Goal: Find specific page/section: Find specific page/section

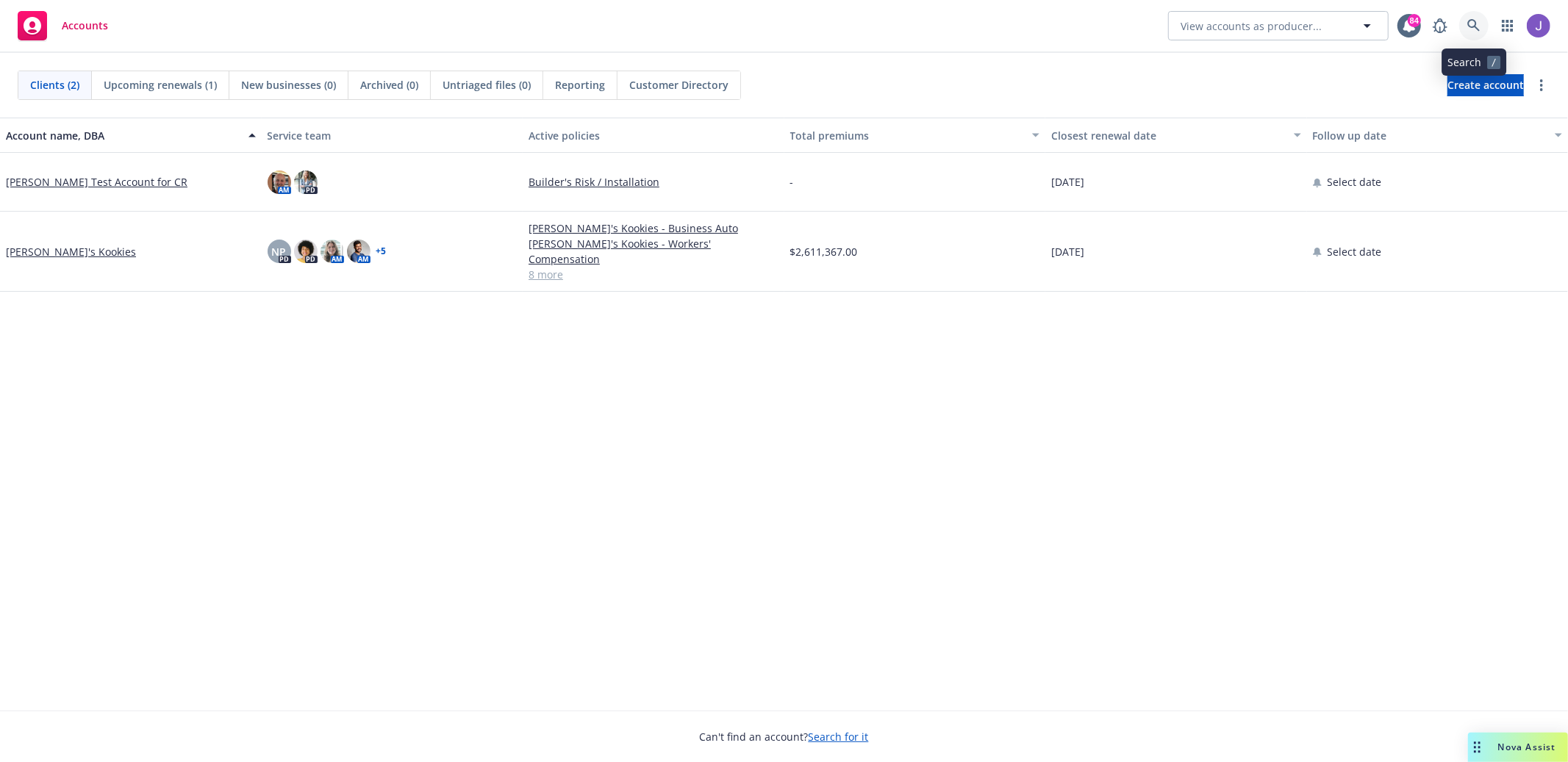
click at [1478, 25] on icon at bounding box center [1474, 26] width 13 height 13
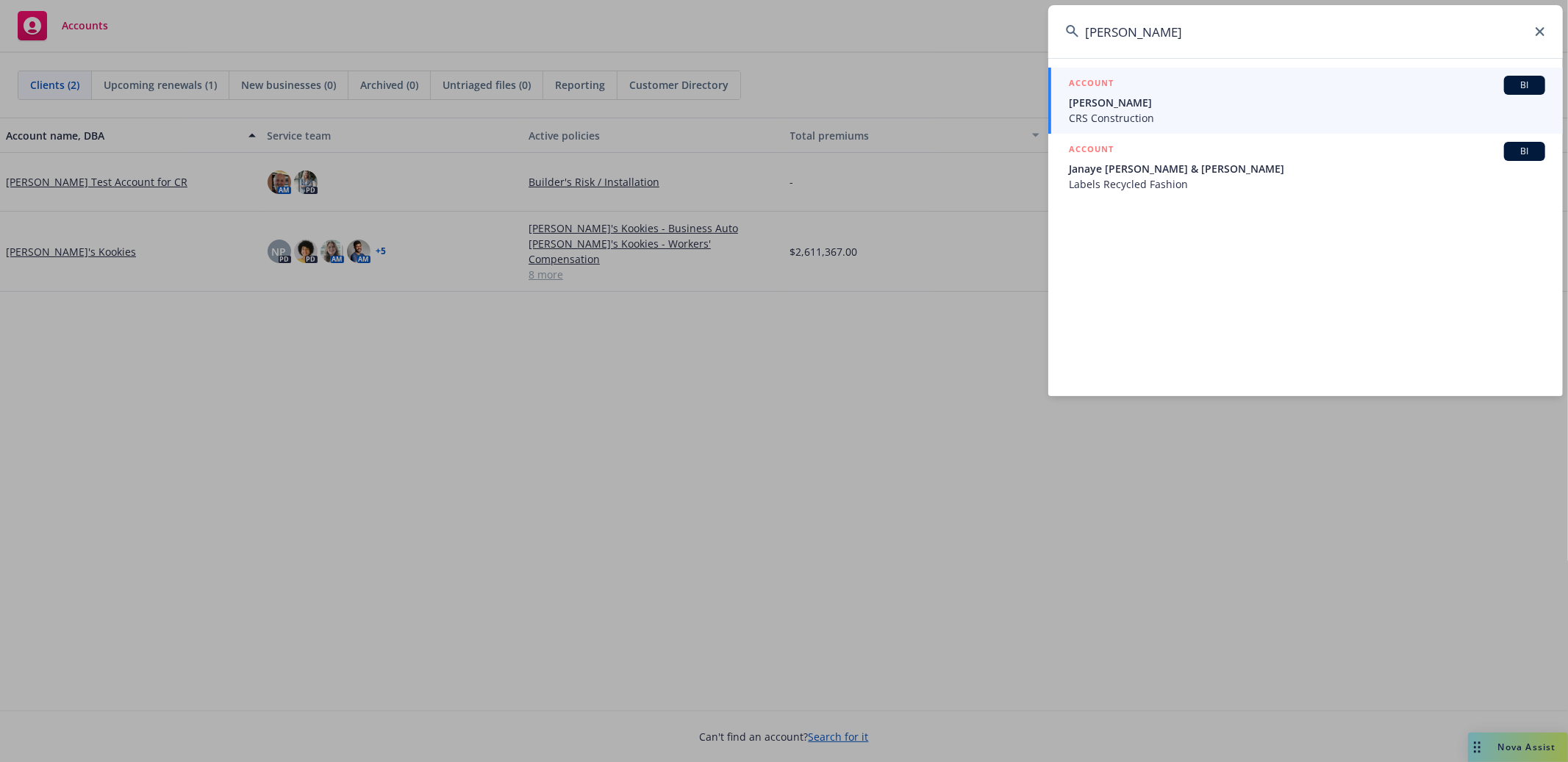
paste input "[STREET_ADDRESS][PERSON_NAME]"
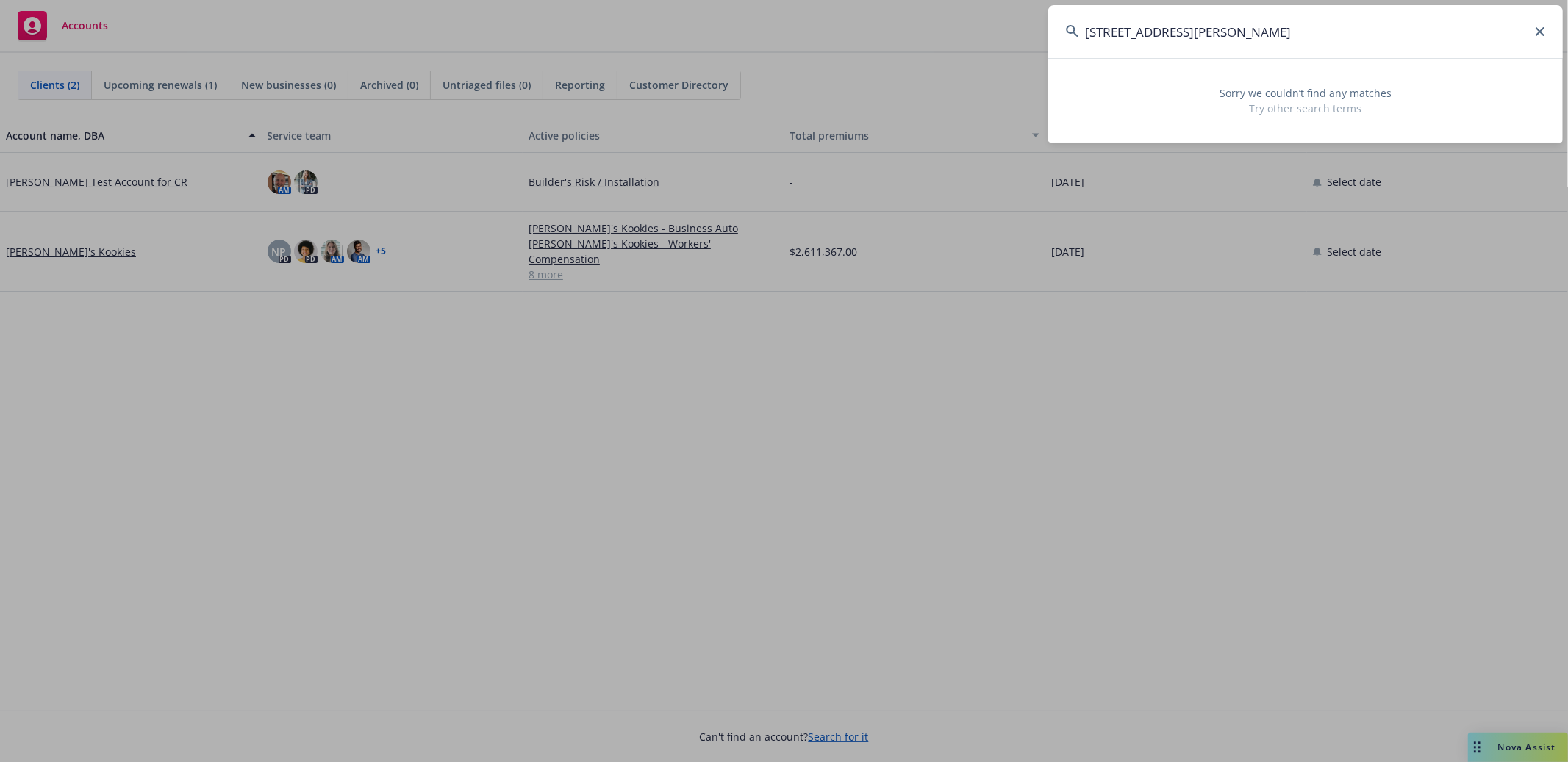
paste input "[PHONE_NUMBER]"
type input "[PHONE_NUMBER]"
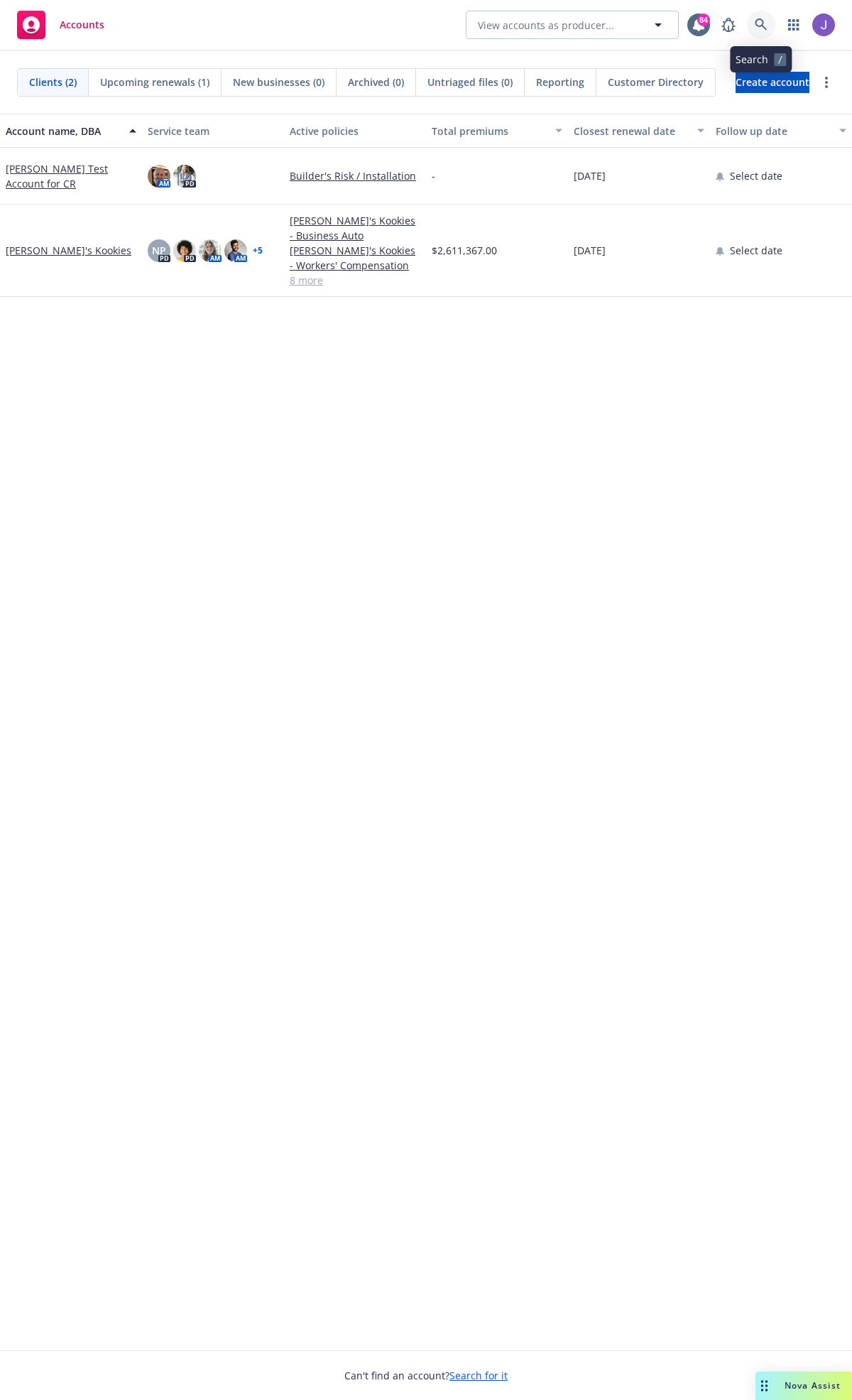
click at [751, 20] on link at bounding box center [761, 25] width 28 height 28
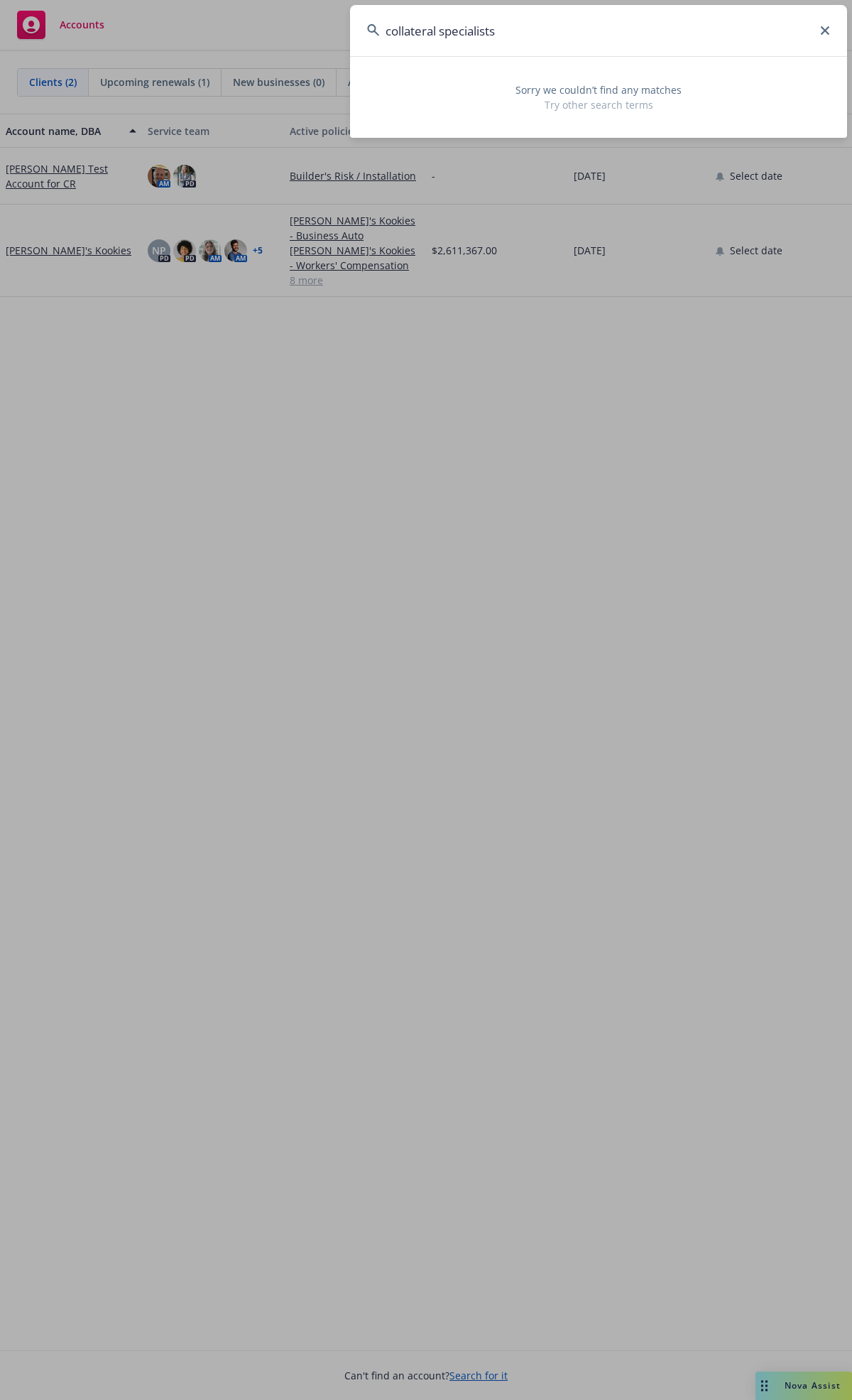
type input "collateral specialists"
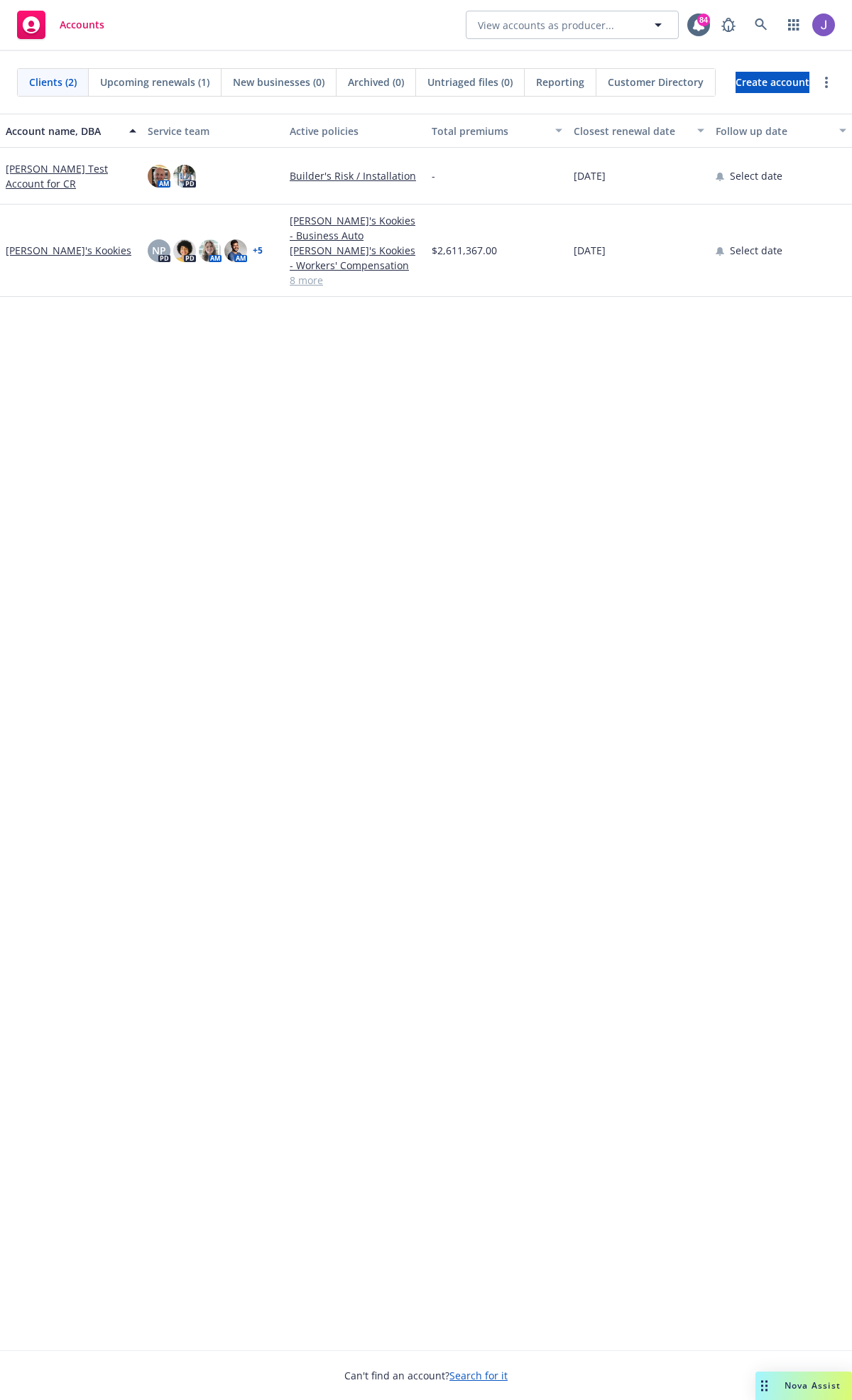
click at [681, 82] on span "Customer Directory" at bounding box center [656, 82] width 96 height 15
